Goal: Task Accomplishment & Management: Manage account settings

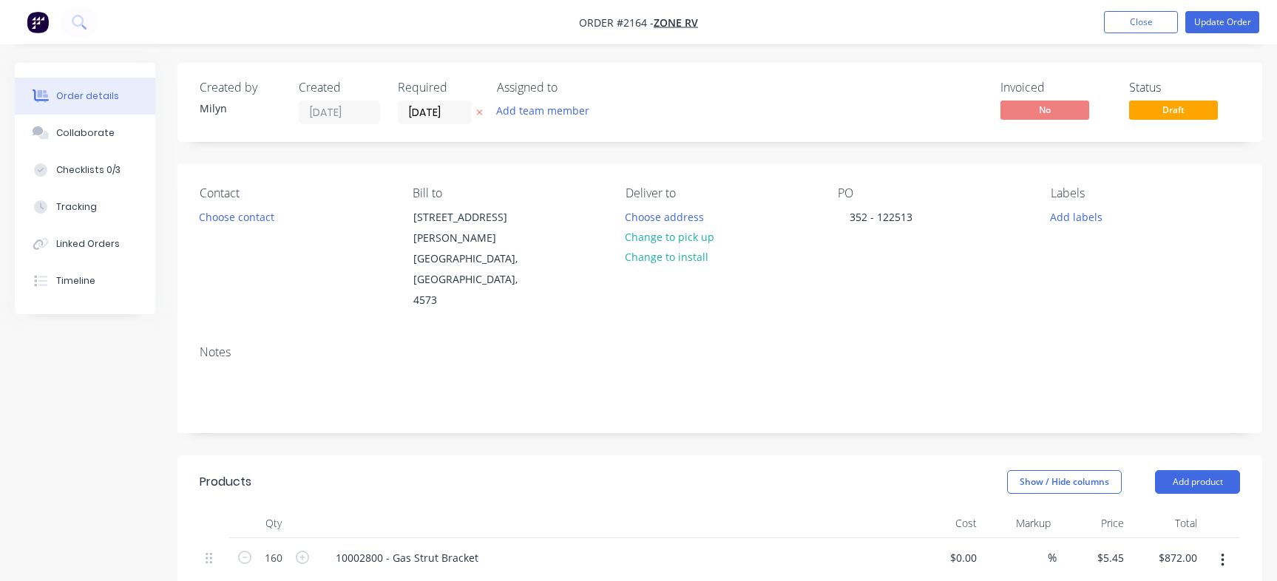
scroll to position [359, 0]
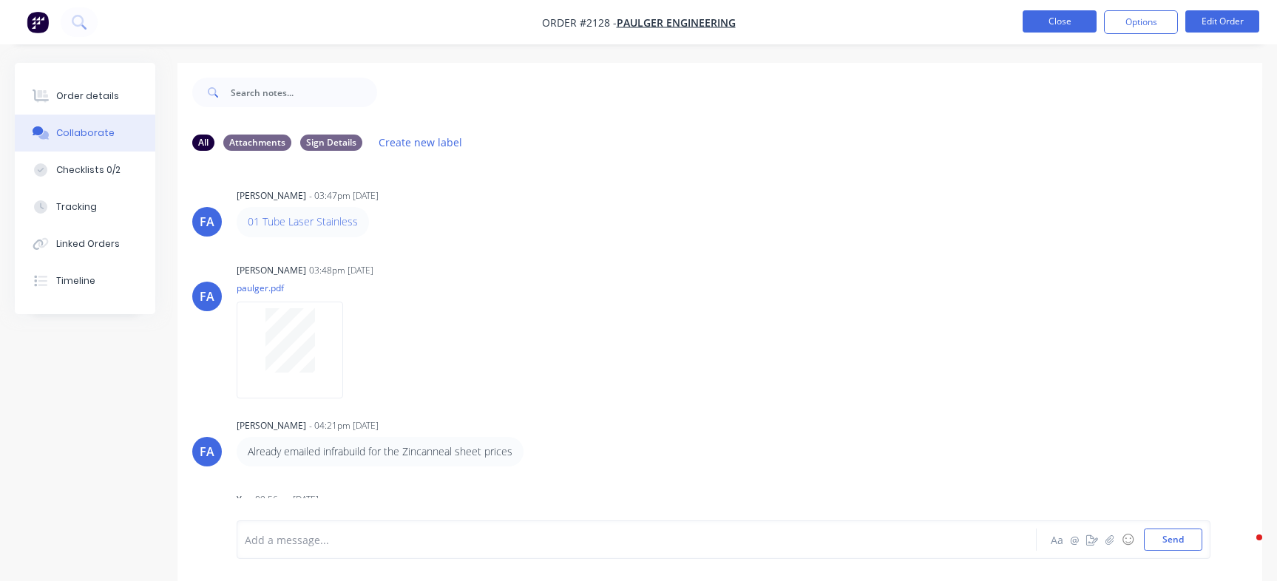
click at [1077, 27] on button "Close" at bounding box center [1060, 21] width 74 height 22
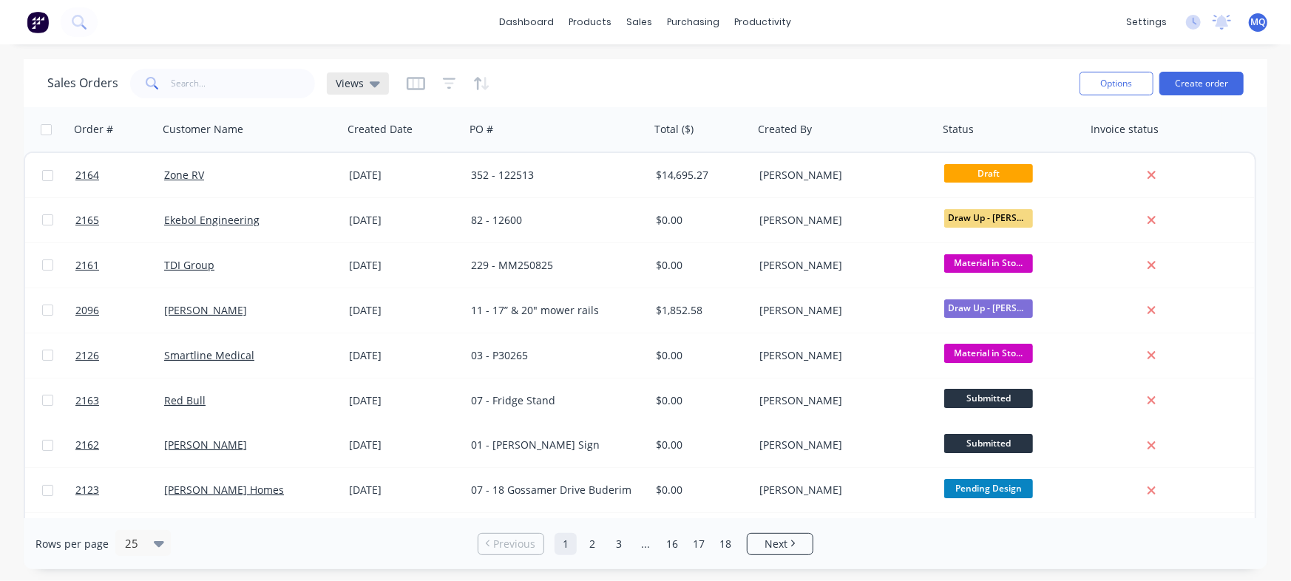
click at [362, 82] on div "Views" at bounding box center [358, 83] width 44 height 13
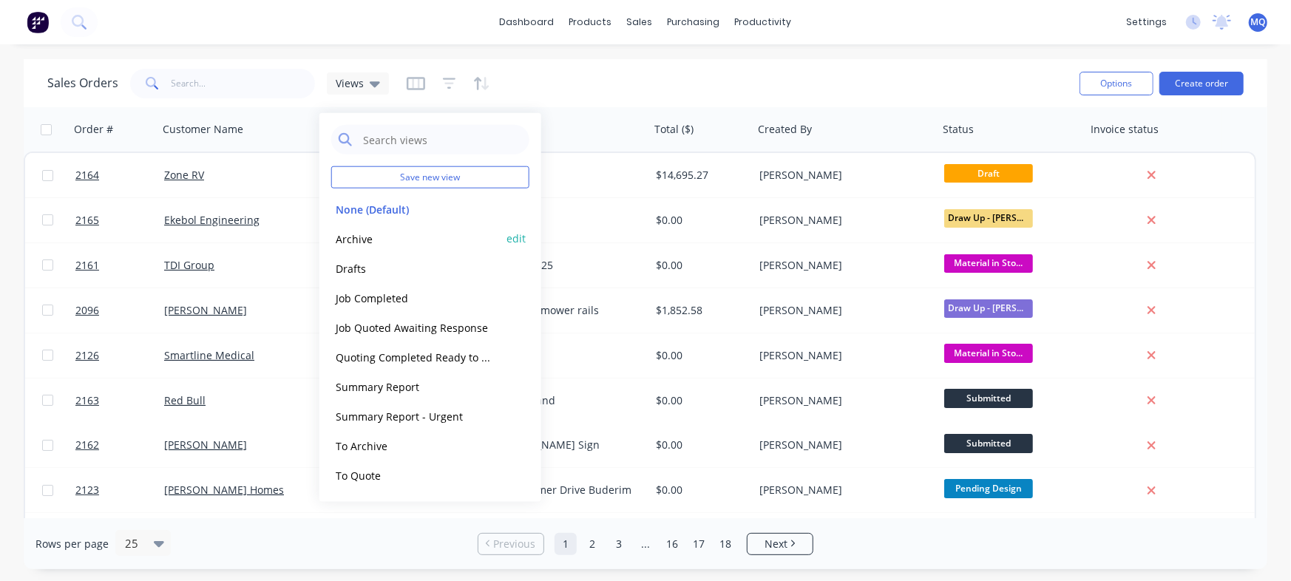
click at [370, 238] on button "Archive" at bounding box center [415, 238] width 169 height 17
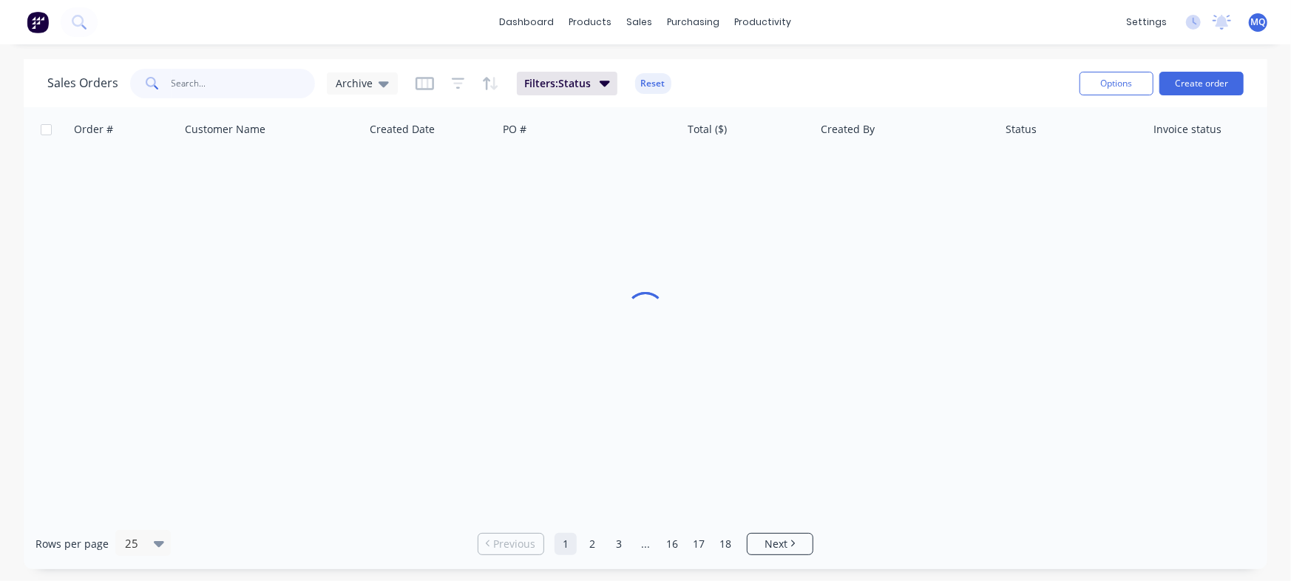
click at [221, 93] on input "text" at bounding box center [244, 84] width 144 height 30
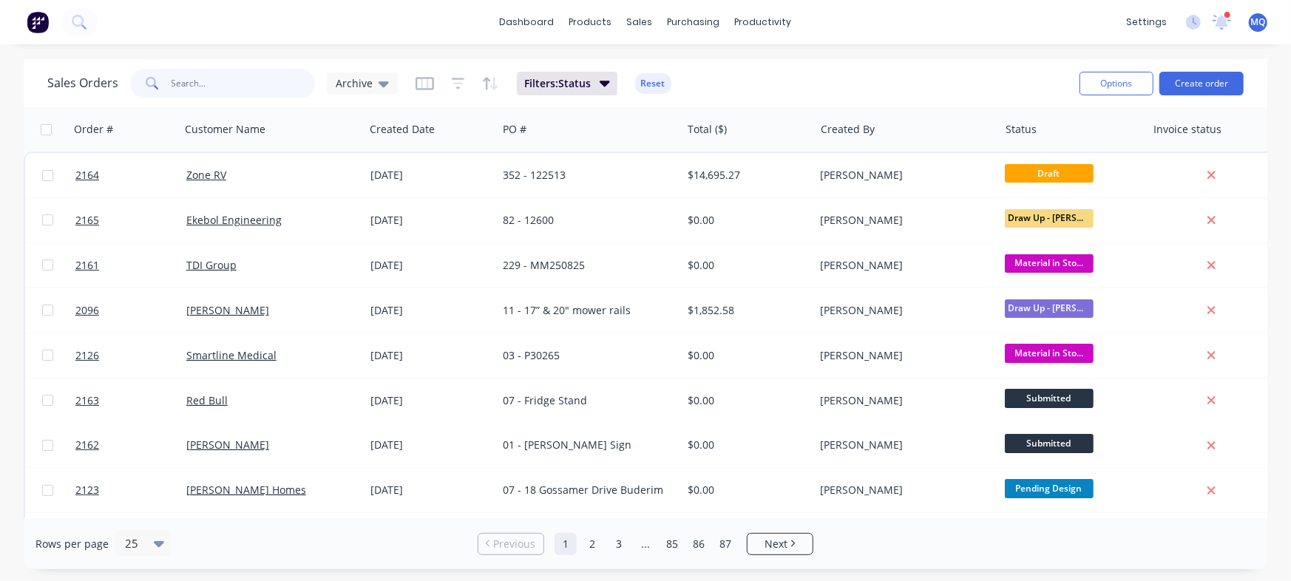
click at [225, 85] on input "text" at bounding box center [244, 84] width 144 height 30
type input "ford"
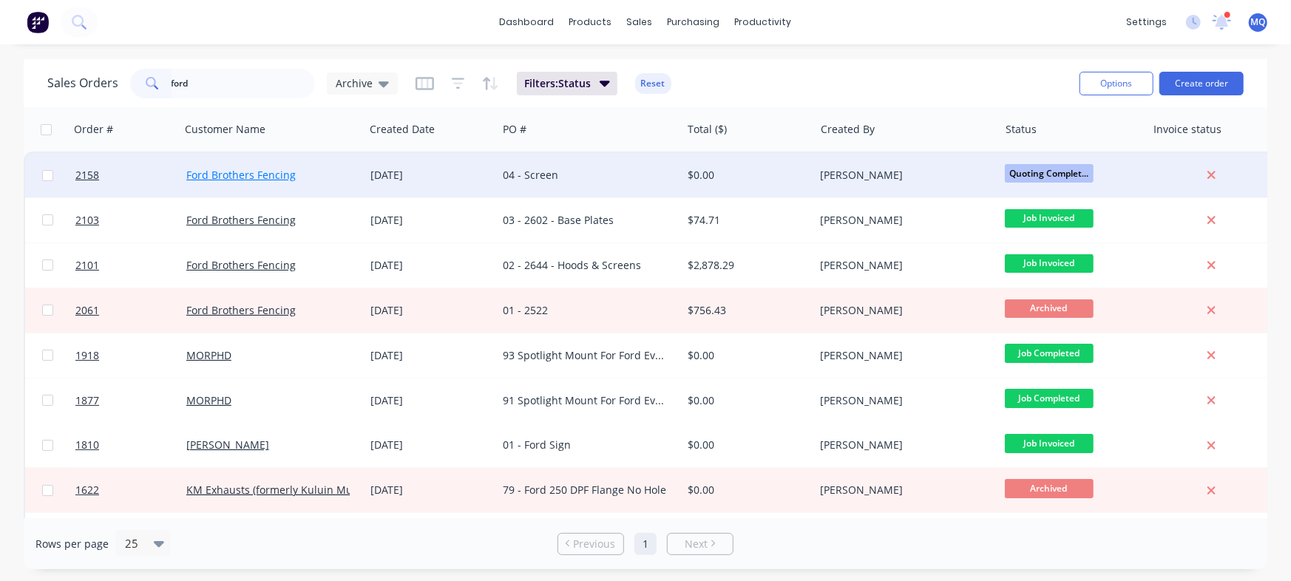
click at [266, 172] on link "Ford Brothers Fencing" at bounding box center [240, 175] width 109 height 14
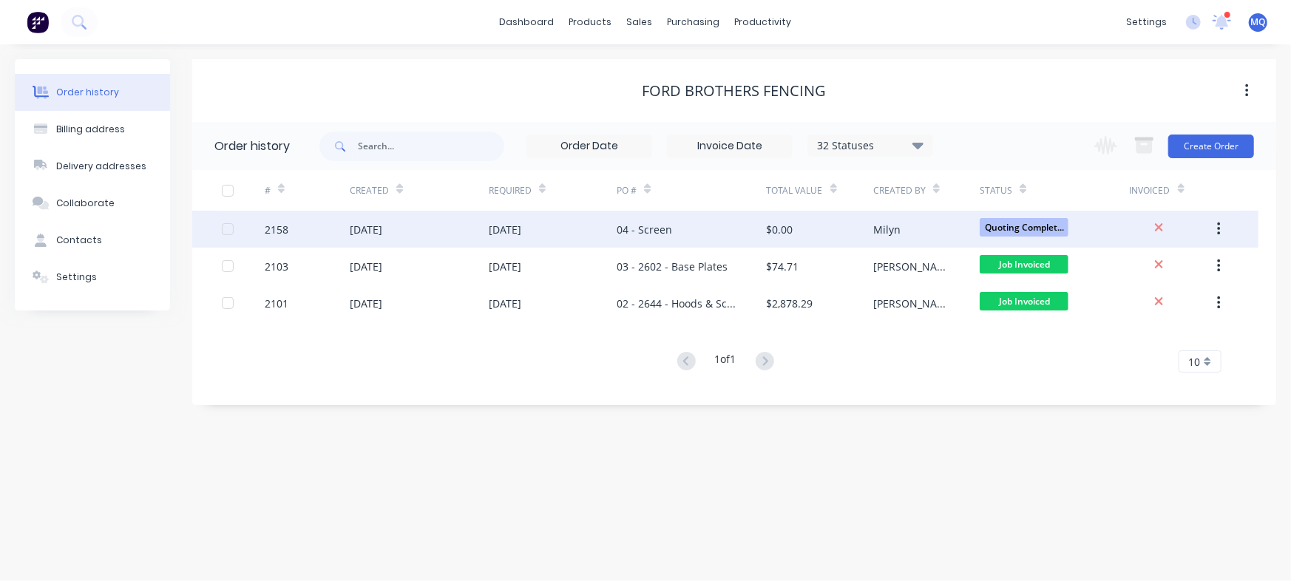
click at [677, 226] on div "04 - Screen" at bounding box center [691, 229] width 149 height 37
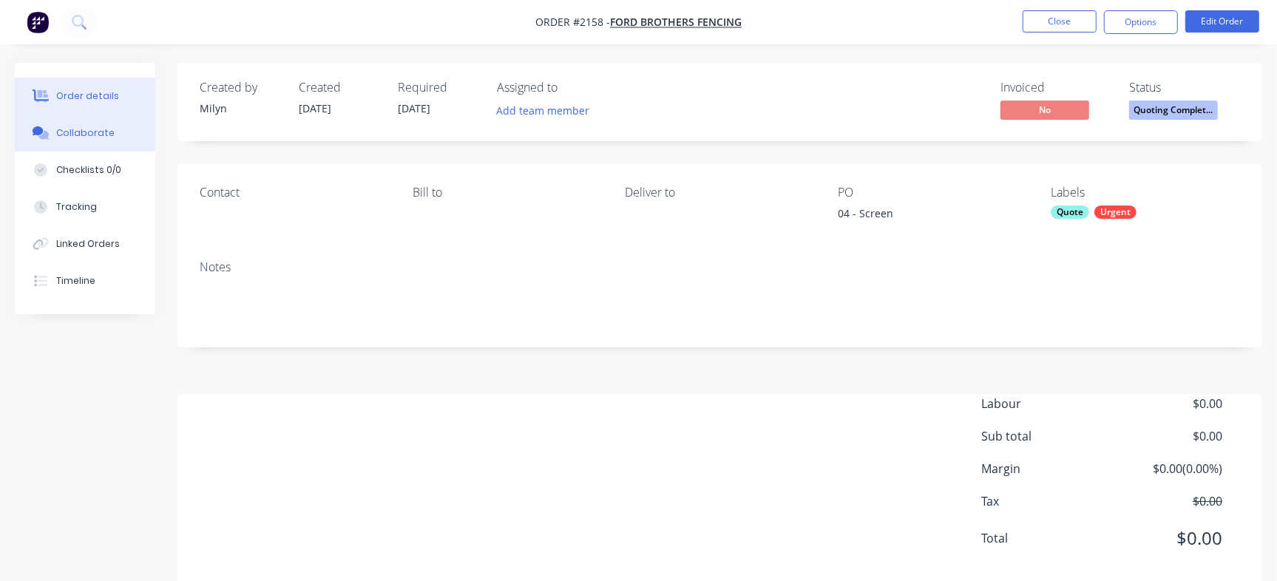
click at [84, 127] on div "Collaborate" at bounding box center [85, 132] width 58 height 13
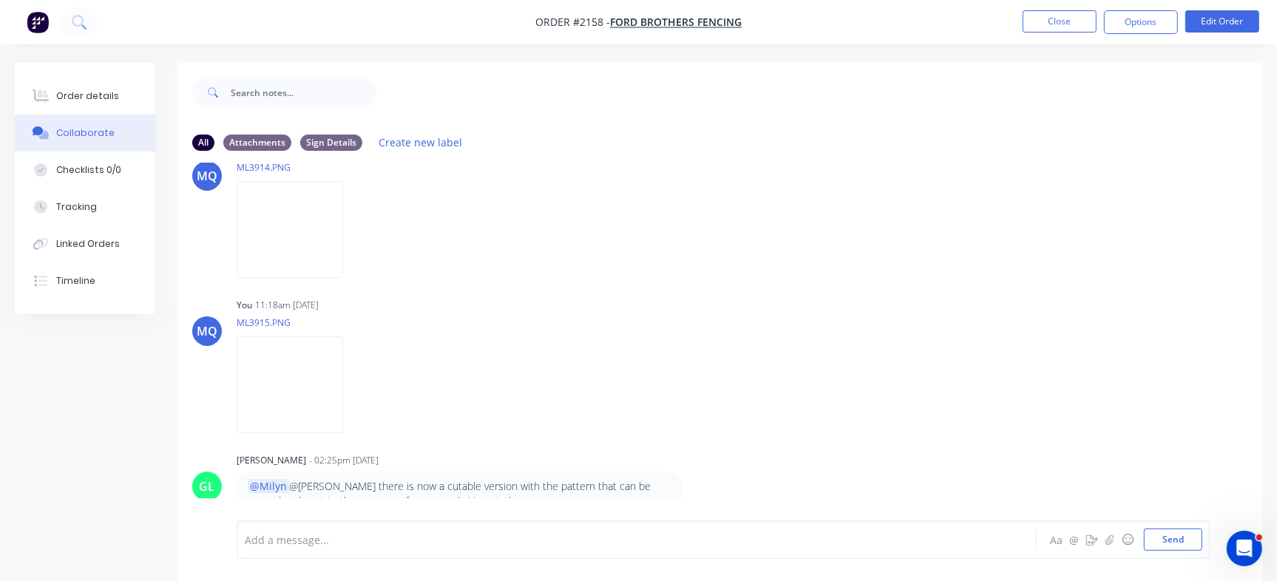
scroll to position [302, 0]
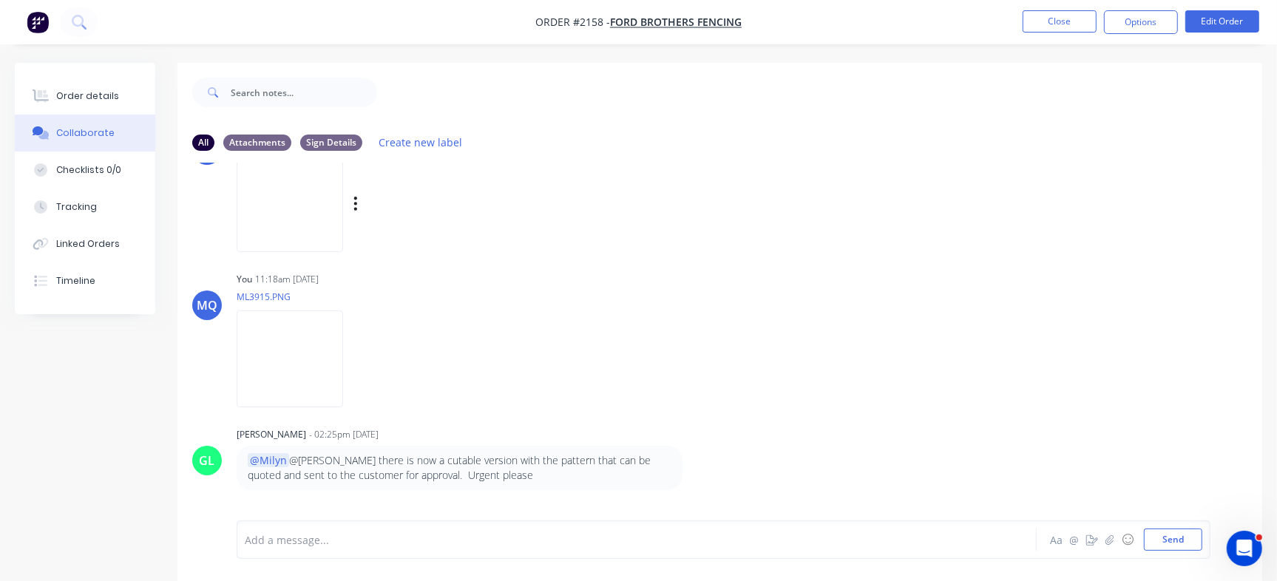
click at [343, 213] on img at bounding box center [290, 203] width 106 height 97
